Goal: Register for event/course

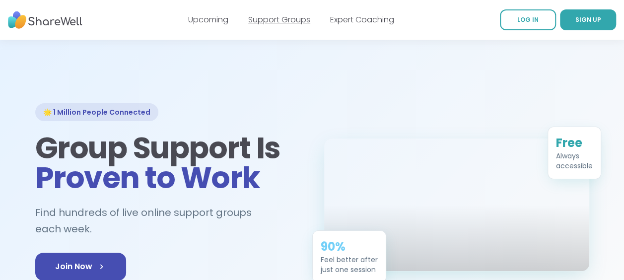
click at [280, 19] on link "Support Groups" at bounding box center [279, 19] width 62 height 11
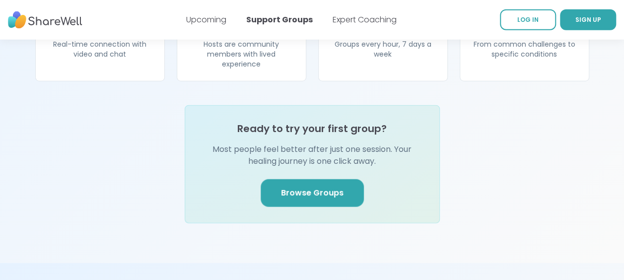
scroll to position [1142, 0]
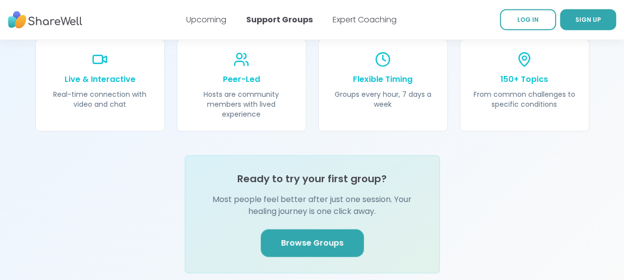
click at [329, 233] on link "Browse Groups" at bounding box center [312, 243] width 103 height 28
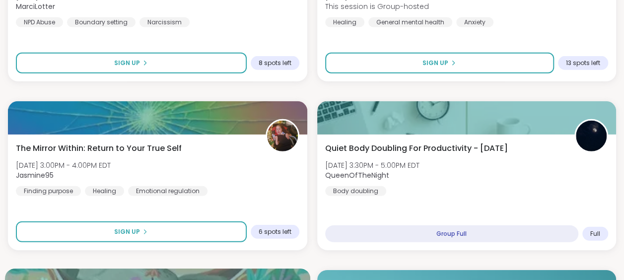
scroll to position [1391, 0]
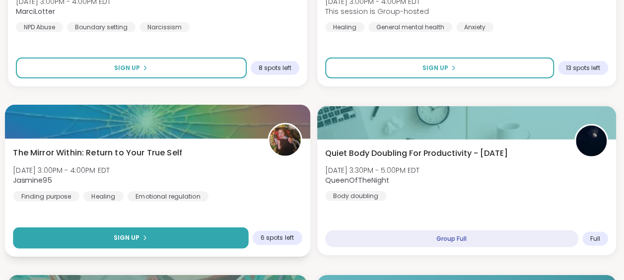
click at [164, 242] on button "Sign Up" at bounding box center [130, 237] width 235 height 21
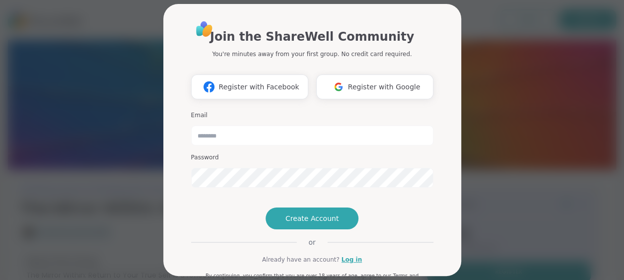
click at [463, 208] on div "Join the ShareWell Community You're minutes away from your first group. No cred…" at bounding box center [312, 140] width 612 height 280
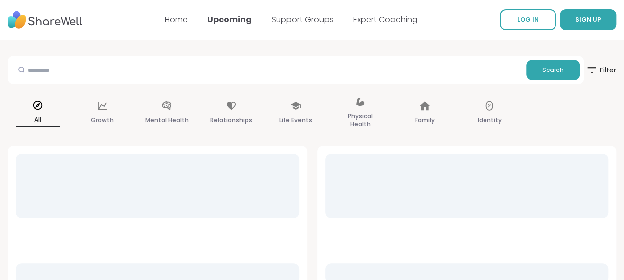
scroll to position [4, 0]
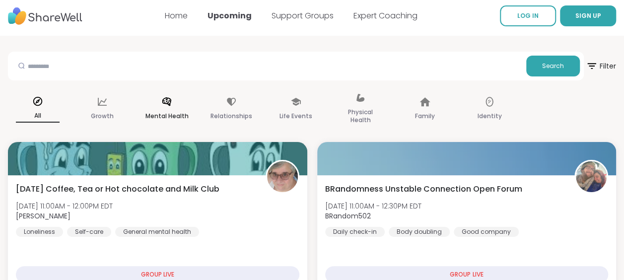
click at [175, 115] on p "Mental Health" at bounding box center [167, 116] width 43 height 12
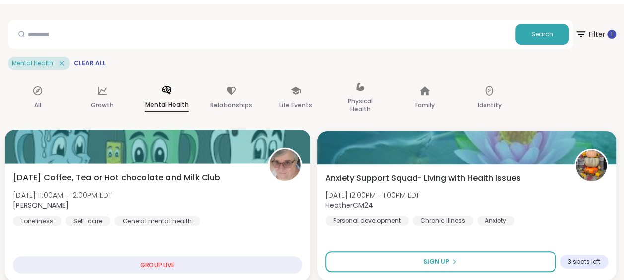
scroll to position [0, 0]
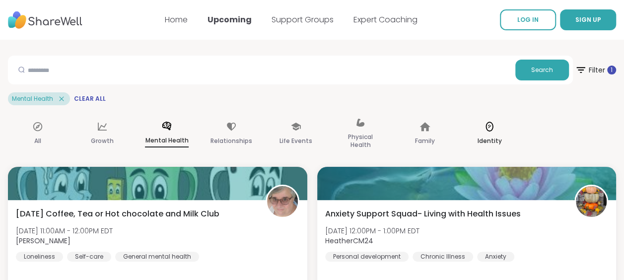
click at [497, 139] on p "Identity" at bounding box center [490, 141] width 24 height 12
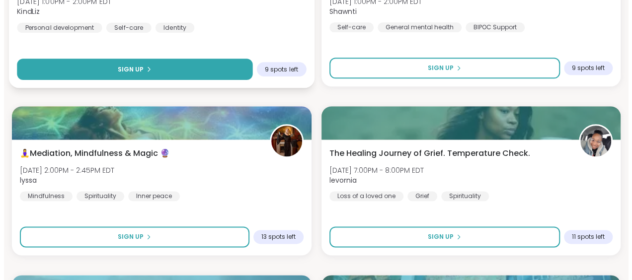
scroll to position [596, 0]
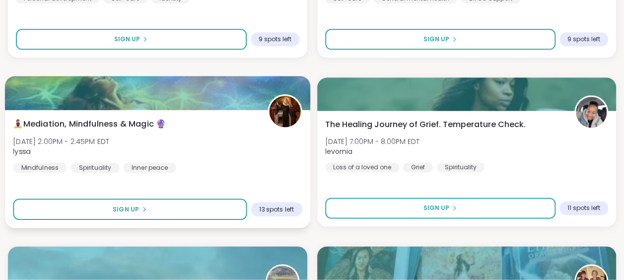
click at [131, 123] on span "🧘‍♀️Mediation, Mindfulness & Magic 🔮" at bounding box center [89, 124] width 153 height 12
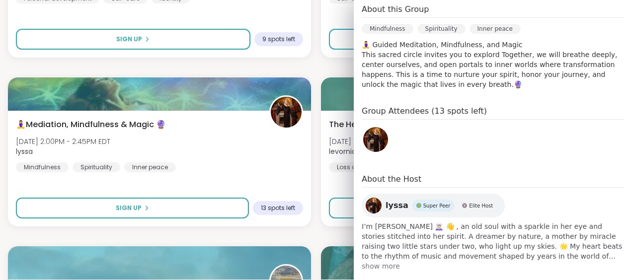
scroll to position [238, 0]
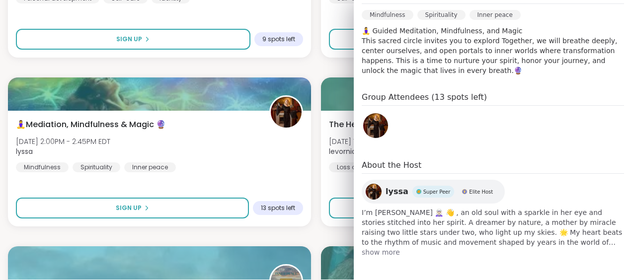
click at [381, 254] on span "show more" at bounding box center [493, 252] width 262 height 10
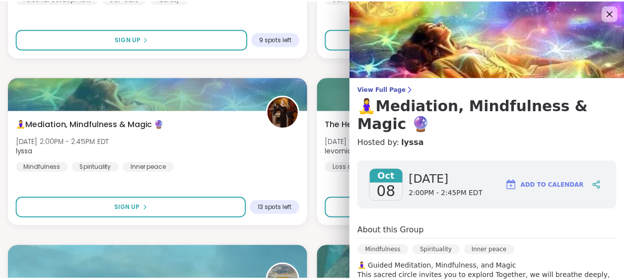
scroll to position [0, 0]
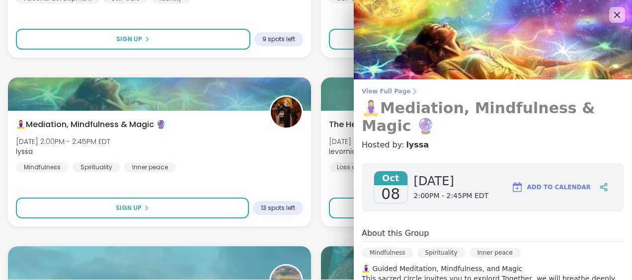
click at [386, 93] on span "View Full Page" at bounding box center [493, 91] width 262 height 8
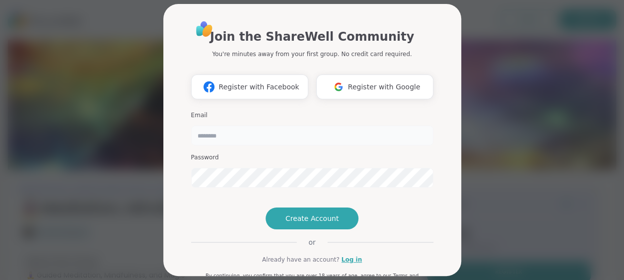
click at [272, 138] on input "email" at bounding box center [312, 136] width 242 height 20
type input "**********"
click at [370, 87] on span "Register with Google" at bounding box center [384, 87] width 73 height 10
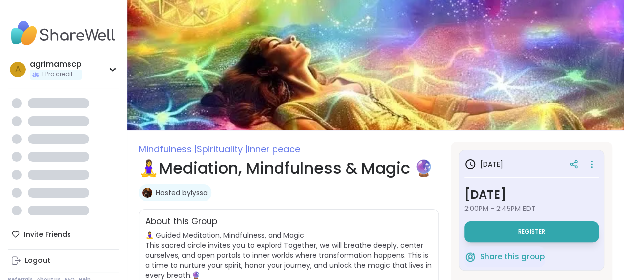
click at [281, 180] on h1 "🧘‍♀️Mediation, Mindfulness & Magic 🔮" at bounding box center [289, 168] width 300 height 24
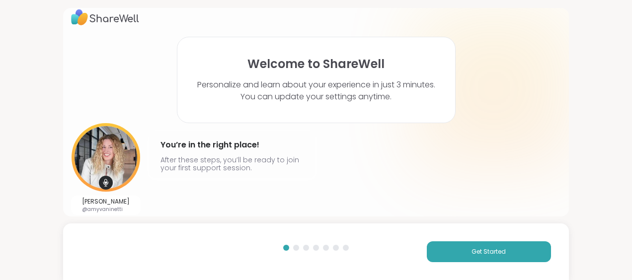
scroll to position [16, 0]
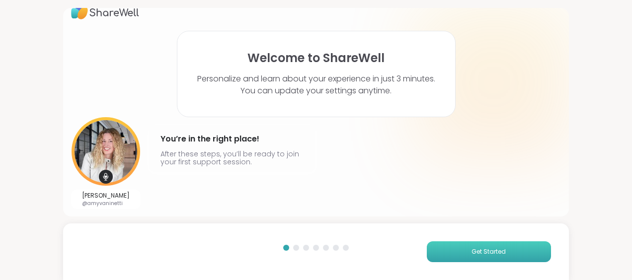
click at [503, 250] on button "Get Started" at bounding box center [489, 251] width 124 height 21
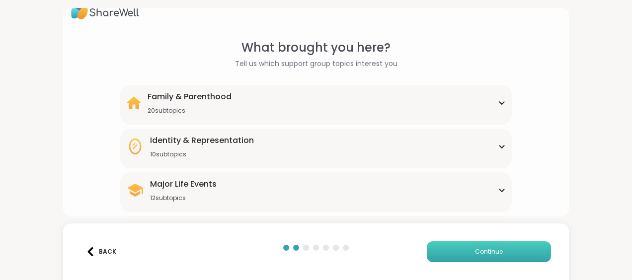
click at [491, 254] on span "Continue" at bounding box center [489, 251] width 28 height 9
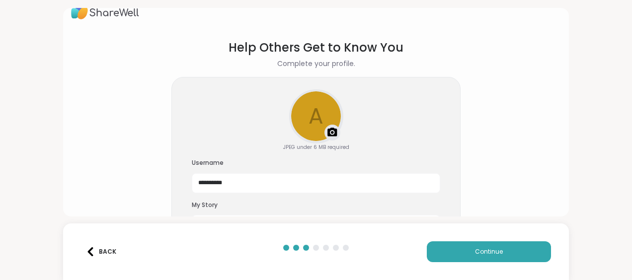
scroll to position [59, 0]
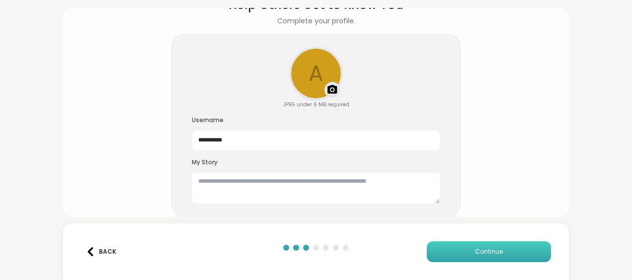
click at [453, 251] on button "Continue" at bounding box center [489, 251] width 124 height 21
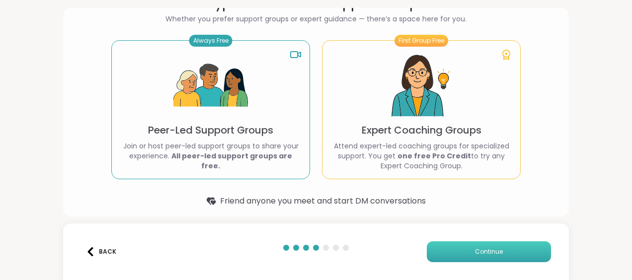
click at [461, 259] on button "Continue" at bounding box center [489, 251] width 124 height 21
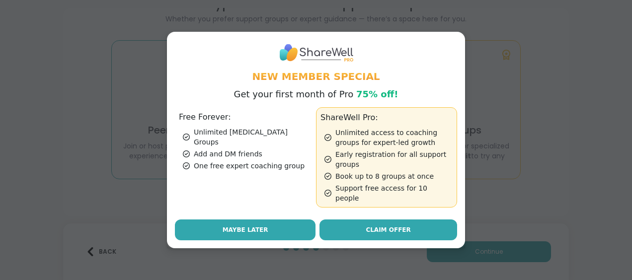
click at [255, 220] on button "Maybe Later" at bounding box center [245, 230] width 141 height 21
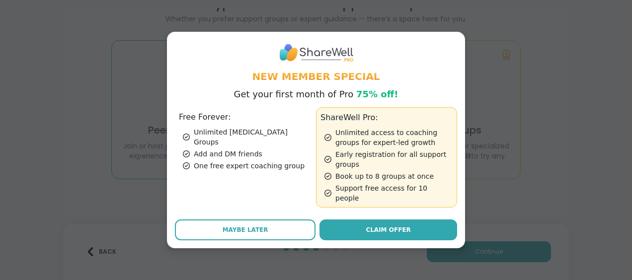
scroll to position [20, 0]
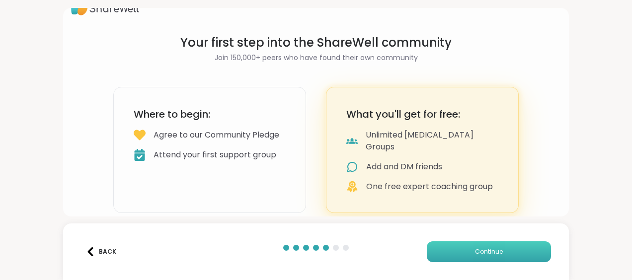
click at [495, 254] on span "Continue" at bounding box center [489, 251] width 28 height 9
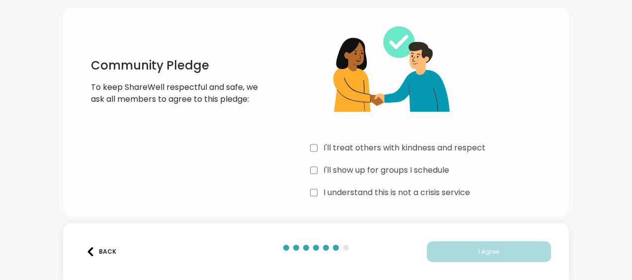
scroll to position [45, 0]
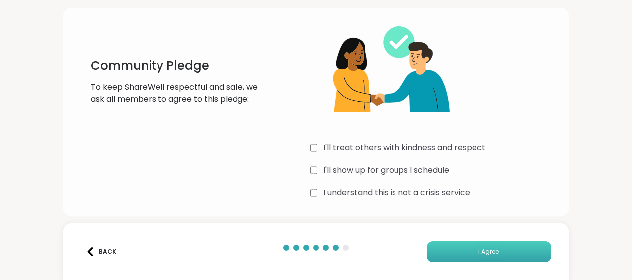
click at [443, 254] on button "I Agree" at bounding box center [489, 251] width 124 height 21
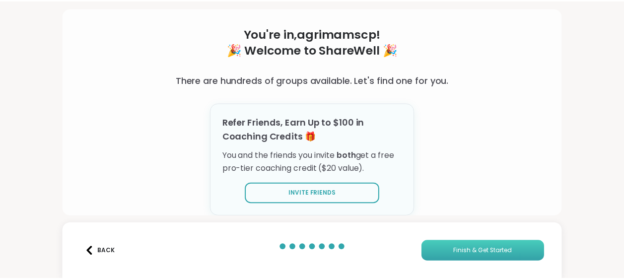
scroll to position [40, 0]
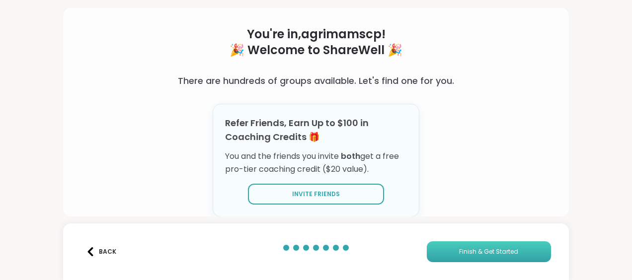
click at [461, 253] on span "Finish & Get Started" at bounding box center [488, 251] width 59 height 9
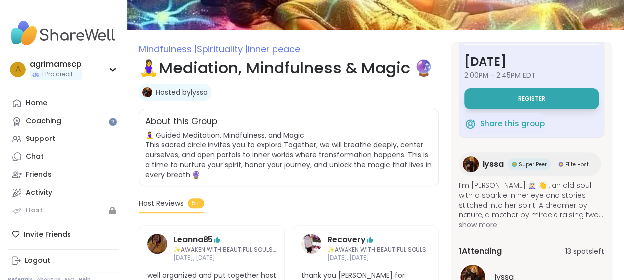
scroll to position [149, 0]
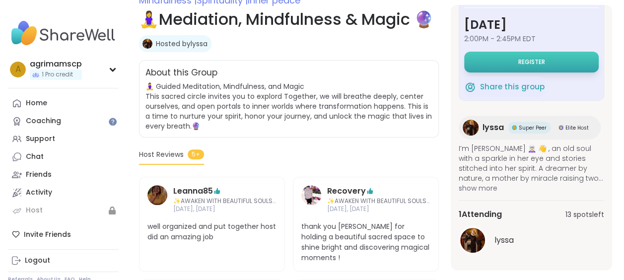
click at [522, 59] on span "Register" at bounding box center [532, 62] width 27 height 8
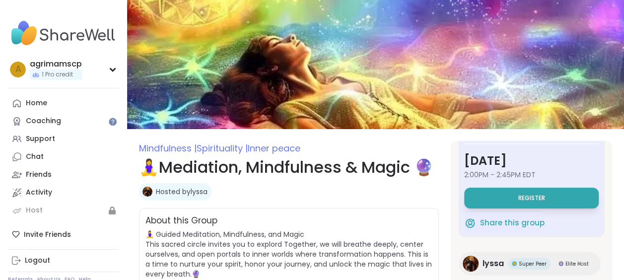
scroll to position [0, 0]
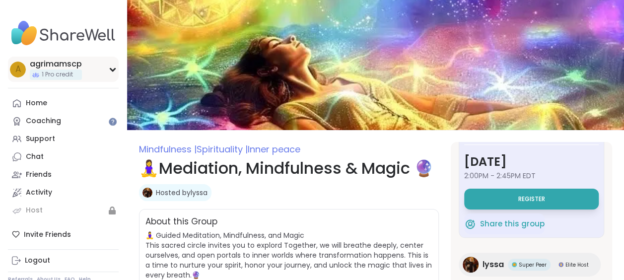
click at [116, 74] on div "a agrimamscp 1 Pro credit" at bounding box center [63, 69] width 111 height 25
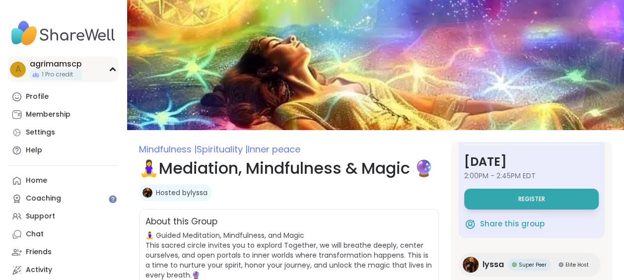
click at [114, 70] on icon at bounding box center [112, 69] width 4 height 2
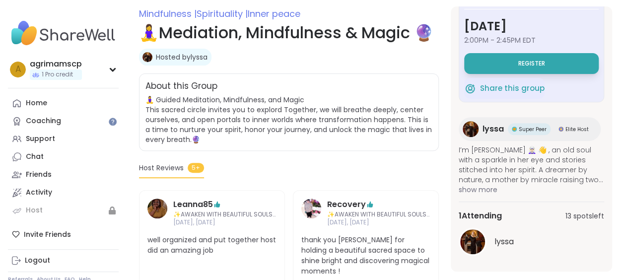
scroll to position [149, 0]
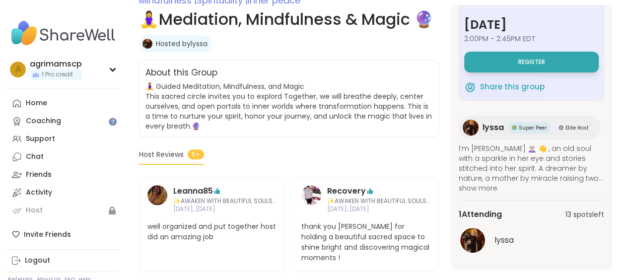
click at [173, 49] on link "Hosted by lyssa" at bounding box center [182, 44] width 52 height 10
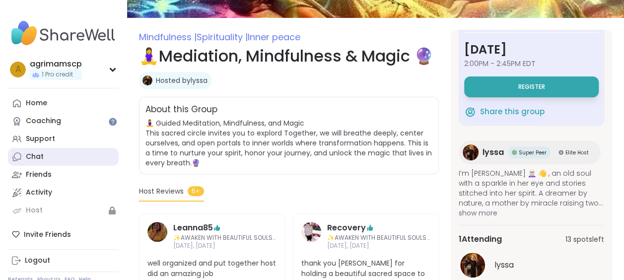
scroll to position [99, 0]
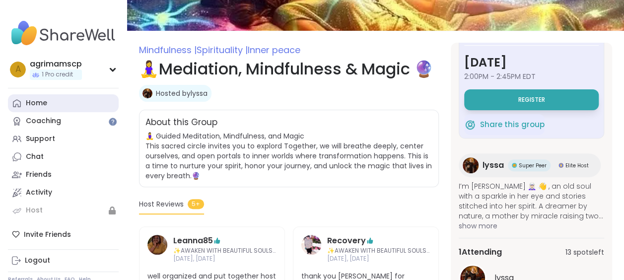
click at [43, 103] on div "Home" at bounding box center [36, 103] width 21 height 10
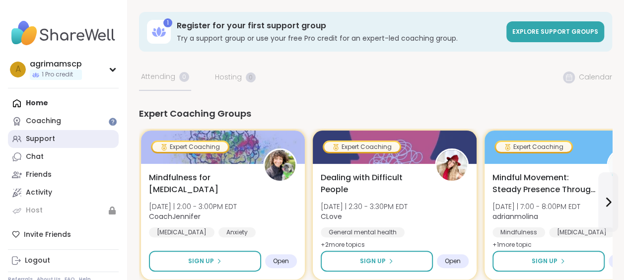
click at [49, 140] on div "Support" at bounding box center [40, 139] width 29 height 10
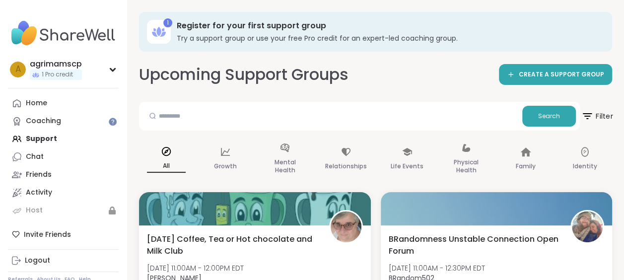
click at [605, 115] on span "Filter" at bounding box center [597, 116] width 32 height 25
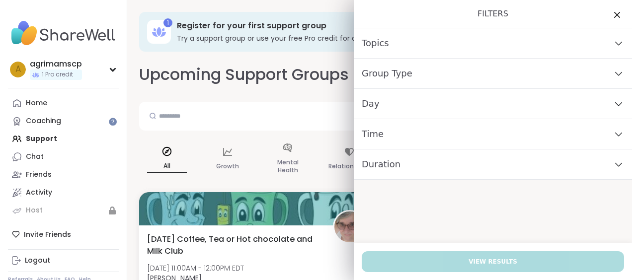
click at [614, 73] on icon at bounding box center [618, 73] width 11 height 7
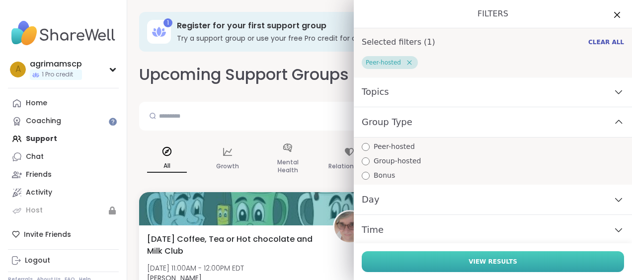
click at [446, 257] on button "View Results" at bounding box center [493, 261] width 262 height 21
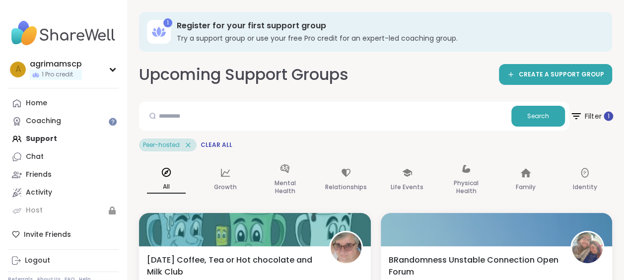
click at [584, 114] on span "Filter 1" at bounding box center [591, 116] width 43 height 25
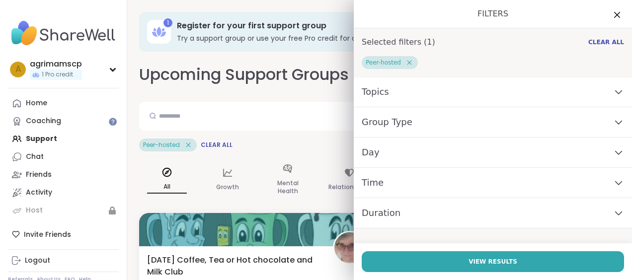
click at [613, 122] on icon at bounding box center [618, 122] width 11 height 7
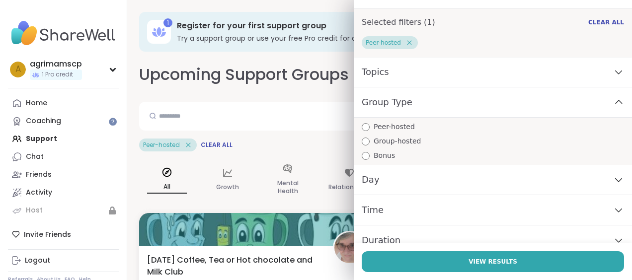
scroll to position [31, 0]
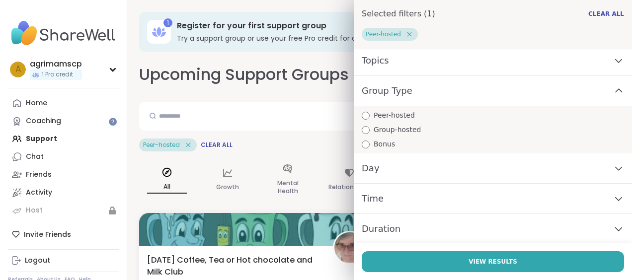
click at [613, 90] on icon at bounding box center [618, 90] width 11 height 7
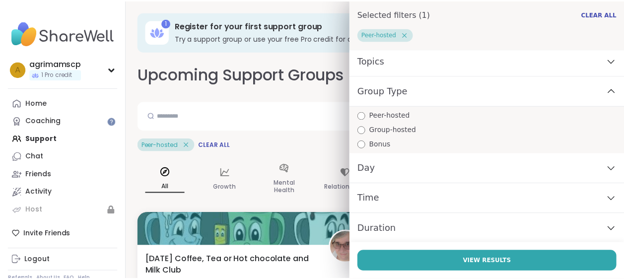
scroll to position [0, 0]
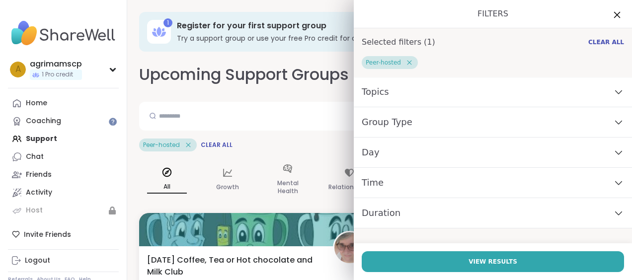
click at [614, 14] on icon at bounding box center [617, 15] width 6 height 6
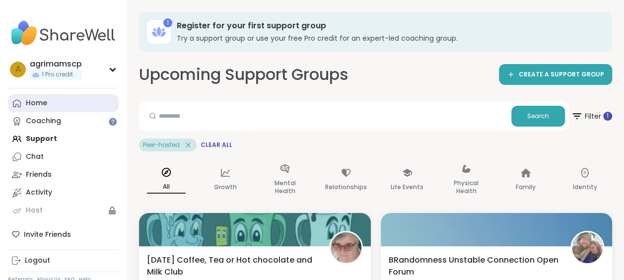
click at [30, 107] on div "Home" at bounding box center [36, 103] width 21 height 10
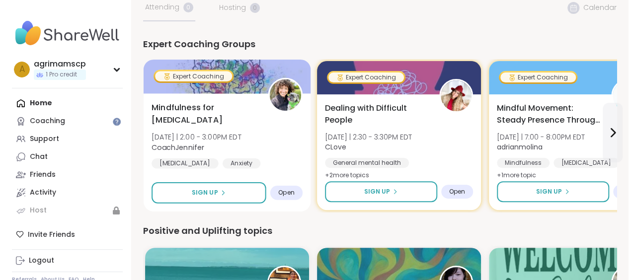
scroll to position [99, 0]
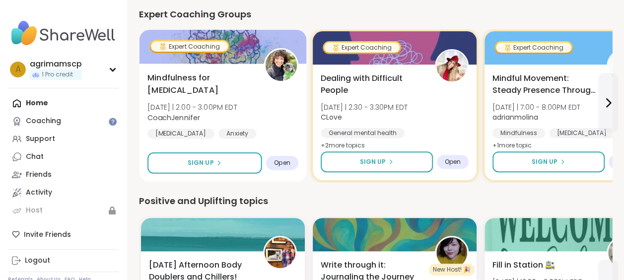
click at [202, 52] on div "Expert Coaching" at bounding box center [190, 46] width 80 height 13
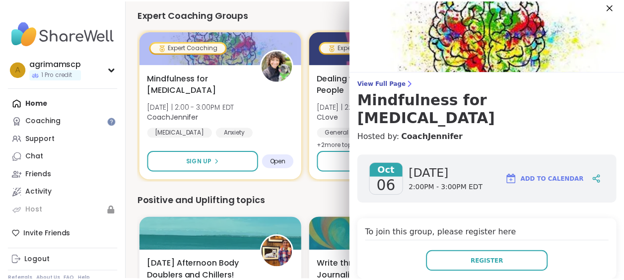
scroll to position [0, 0]
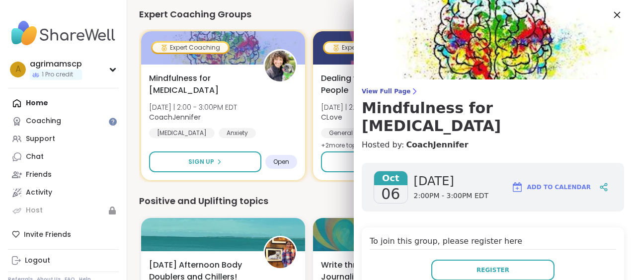
click at [610, 15] on icon at bounding box center [616, 14] width 12 height 12
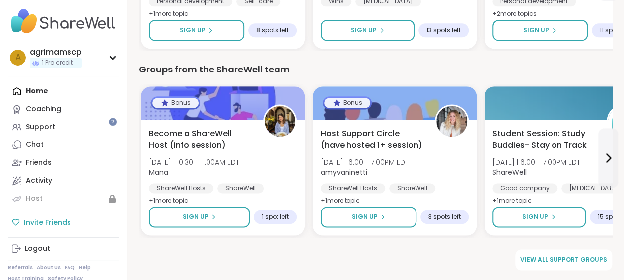
scroll to position [18, 0]
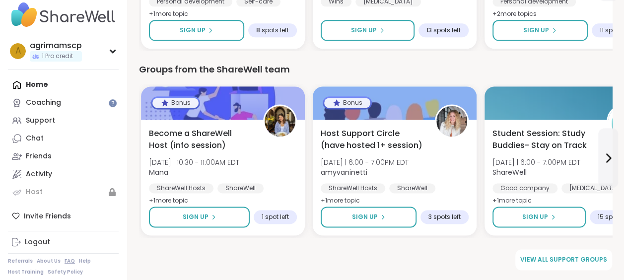
click at [65, 258] on link "FAQ" at bounding box center [70, 261] width 10 height 7
click at [48, 85] on div "Home Coaching Support Chat Friends Activity Host" at bounding box center [63, 138] width 111 height 125
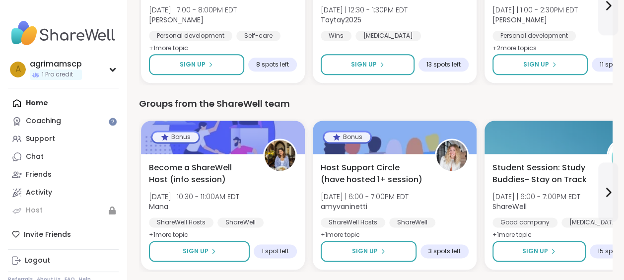
scroll to position [555, 0]
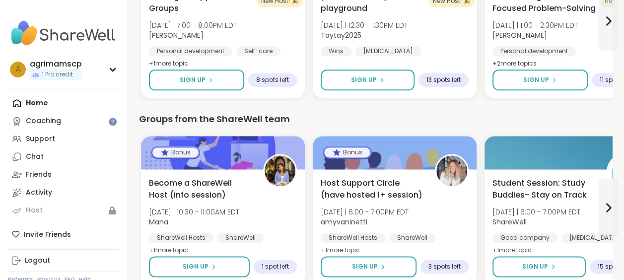
click at [66, 39] on img at bounding box center [63, 33] width 111 height 35
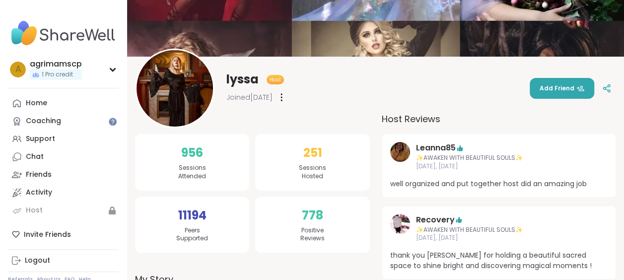
scroll to position [99, 0]
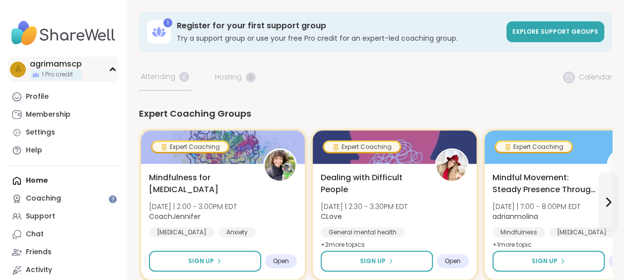
click at [107, 73] on div "a agrimamscp 1 Pro credit" at bounding box center [63, 69] width 111 height 25
